Goal: Information Seeking & Learning: Learn about a topic

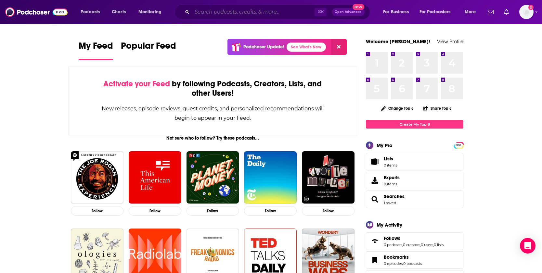
click at [280, 9] on input "Search podcasts, credits, & more..." at bounding box center [253, 12] width 122 height 10
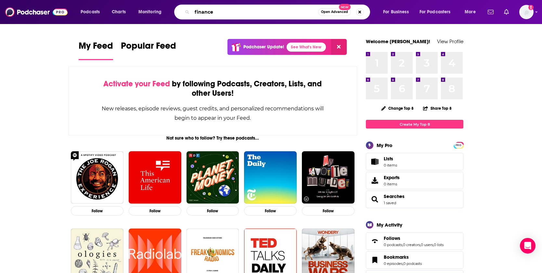
type input "finance"
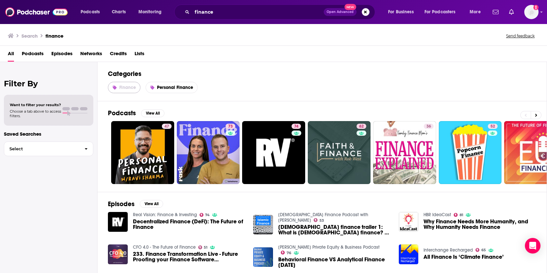
click at [122, 85] on span "Finance" at bounding box center [127, 88] width 17 height 6
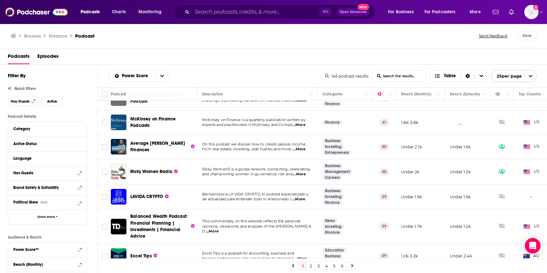
scroll to position [493, 0]
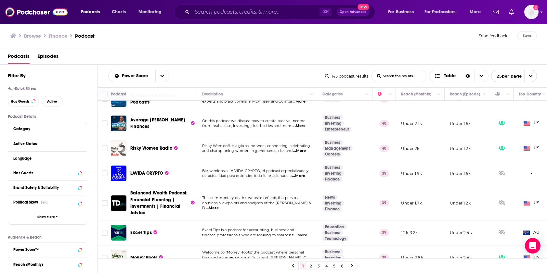
click at [312, 265] on link "2" at bounding box center [311, 266] width 6 height 8
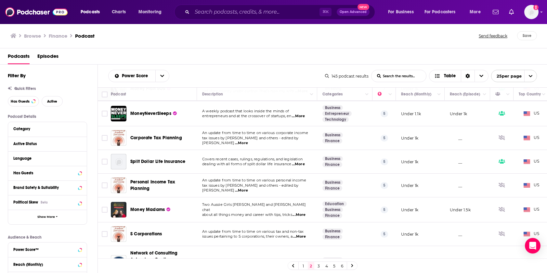
scroll to position [484, 0]
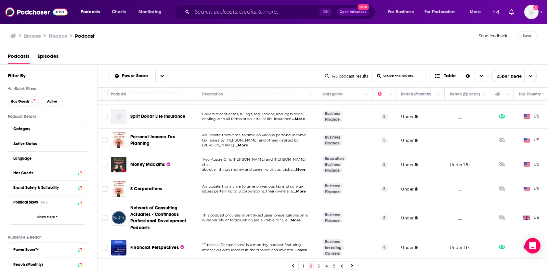
click at [320, 266] on link "3" at bounding box center [318, 266] width 6 height 8
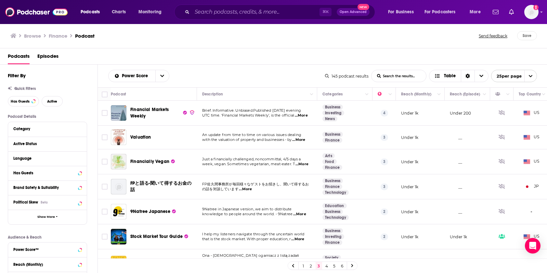
click at [301, 267] on link "1" at bounding box center [303, 266] width 6 height 8
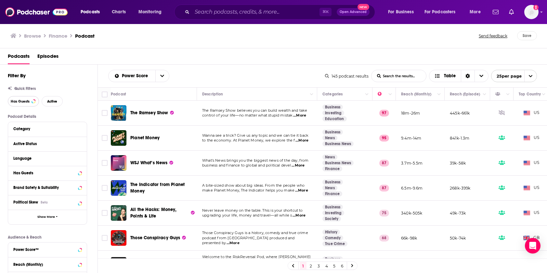
click at [30, 105] on button "Has Guests" at bounding box center [23, 101] width 31 height 10
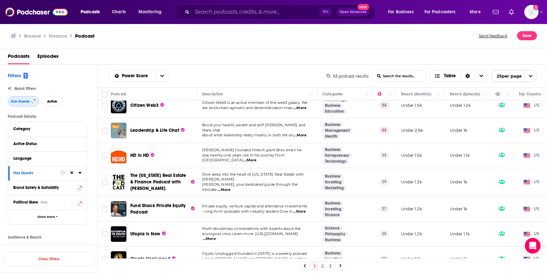
scroll to position [498, 0]
